Goal: Task Accomplishment & Management: Manage account settings

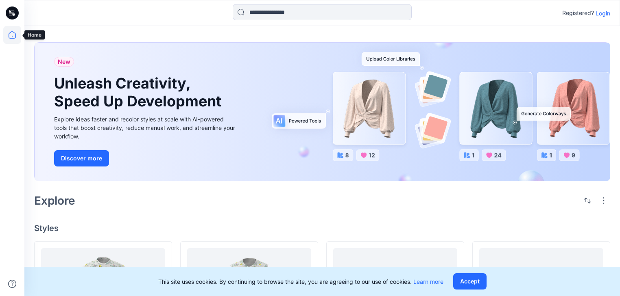
click at [10, 34] on icon at bounding box center [12, 35] width 18 height 18
click at [9, 14] on icon at bounding box center [12, 13] width 13 height 13
click at [13, 36] on icon at bounding box center [12, 35] width 18 height 18
click at [15, 36] on icon at bounding box center [12, 35] width 18 height 18
click at [601, 13] on p "Login" at bounding box center [602, 13] width 15 height 9
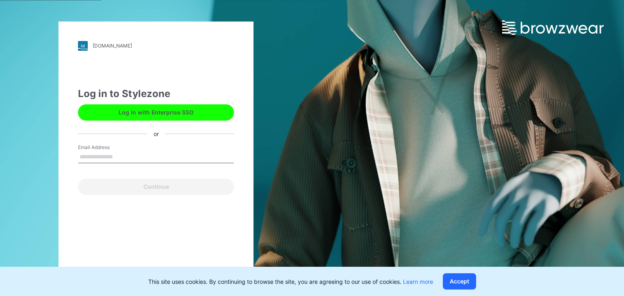
click at [172, 152] on input "Email Address" at bounding box center [156, 157] width 156 height 12
click at [44, 83] on div "[DOMAIN_NAME] Loading... Log in to Stylezone Log in with Enterprise SSO or Emai…" at bounding box center [156, 148] width 312 height 296
